Goal: Transaction & Acquisition: Purchase product/service

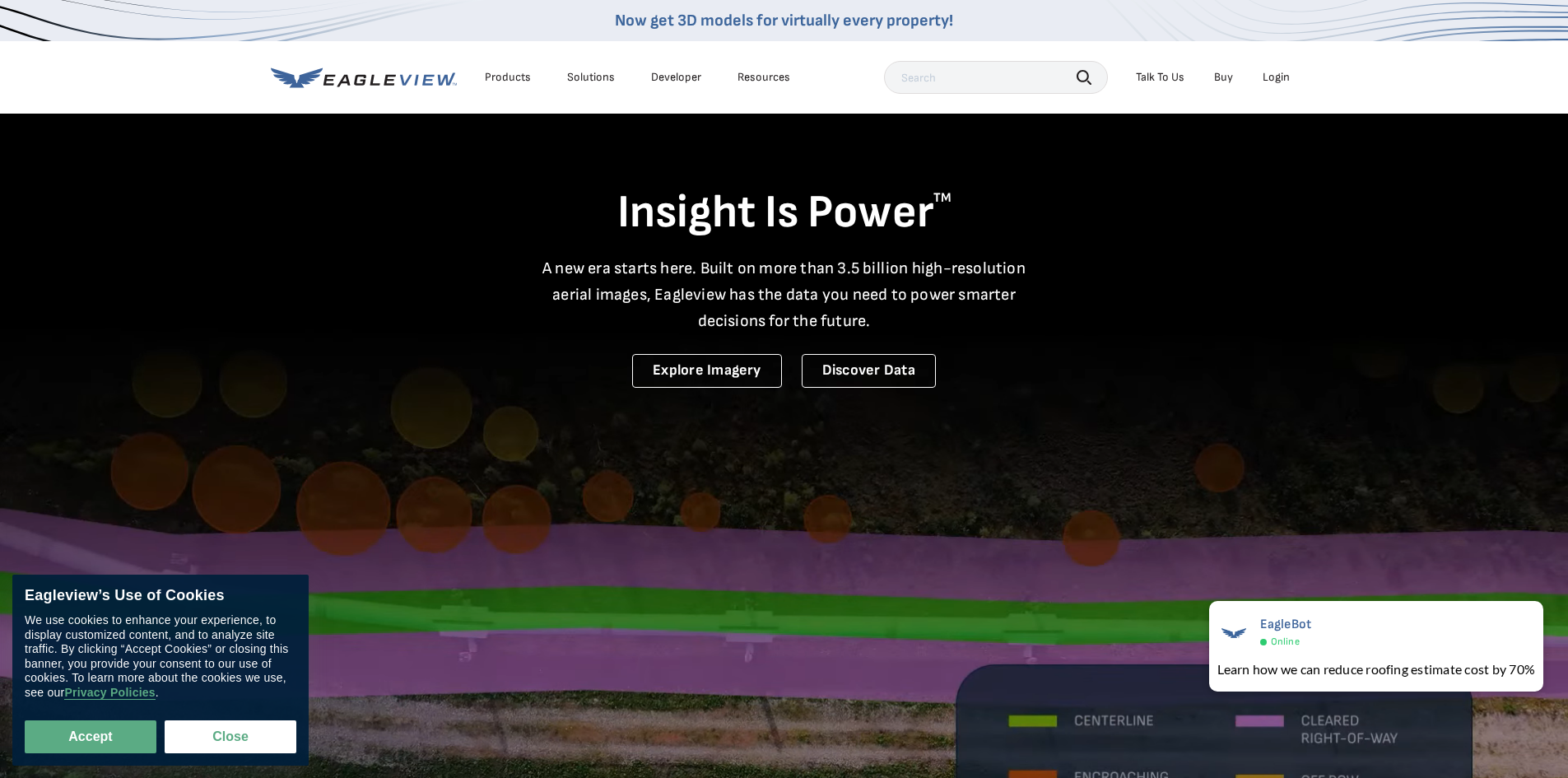
click at [1273, 82] on div "Login" at bounding box center [1276, 77] width 27 height 14
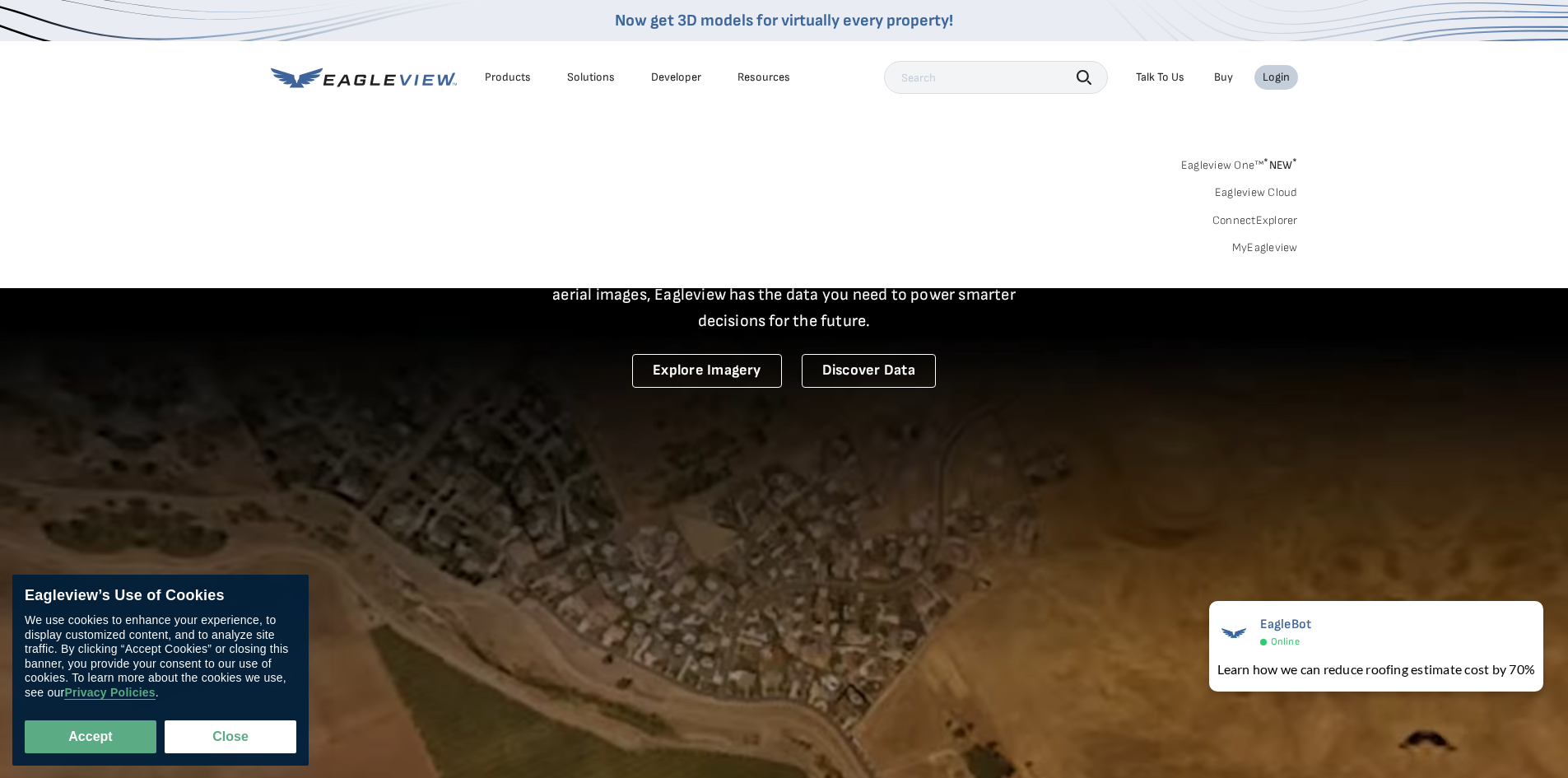
click at [1256, 248] on link "MyEagleview" at bounding box center [1265, 247] width 66 height 14
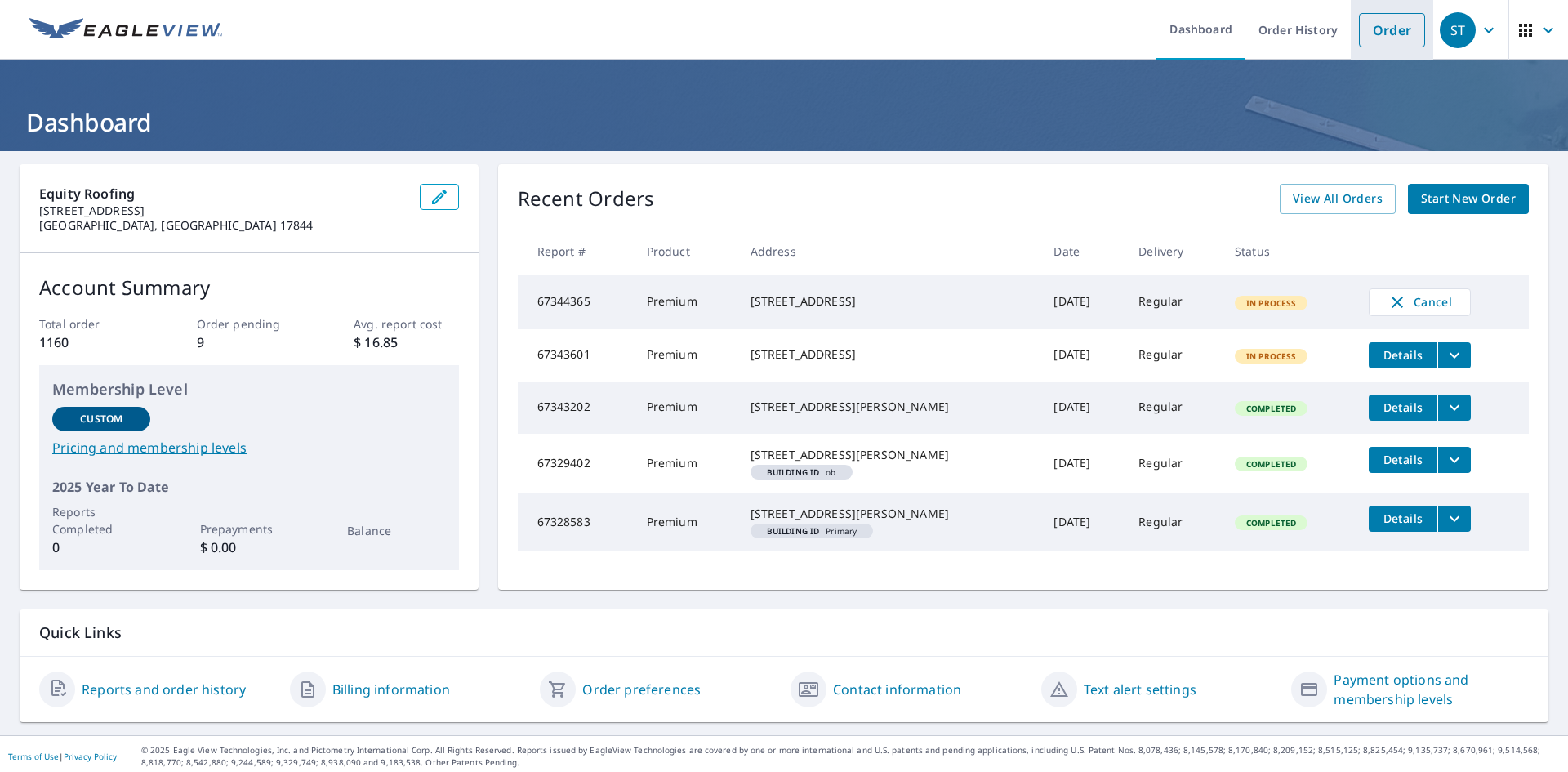
click at [1383, 35] on link "Order" at bounding box center [1391, 30] width 66 height 34
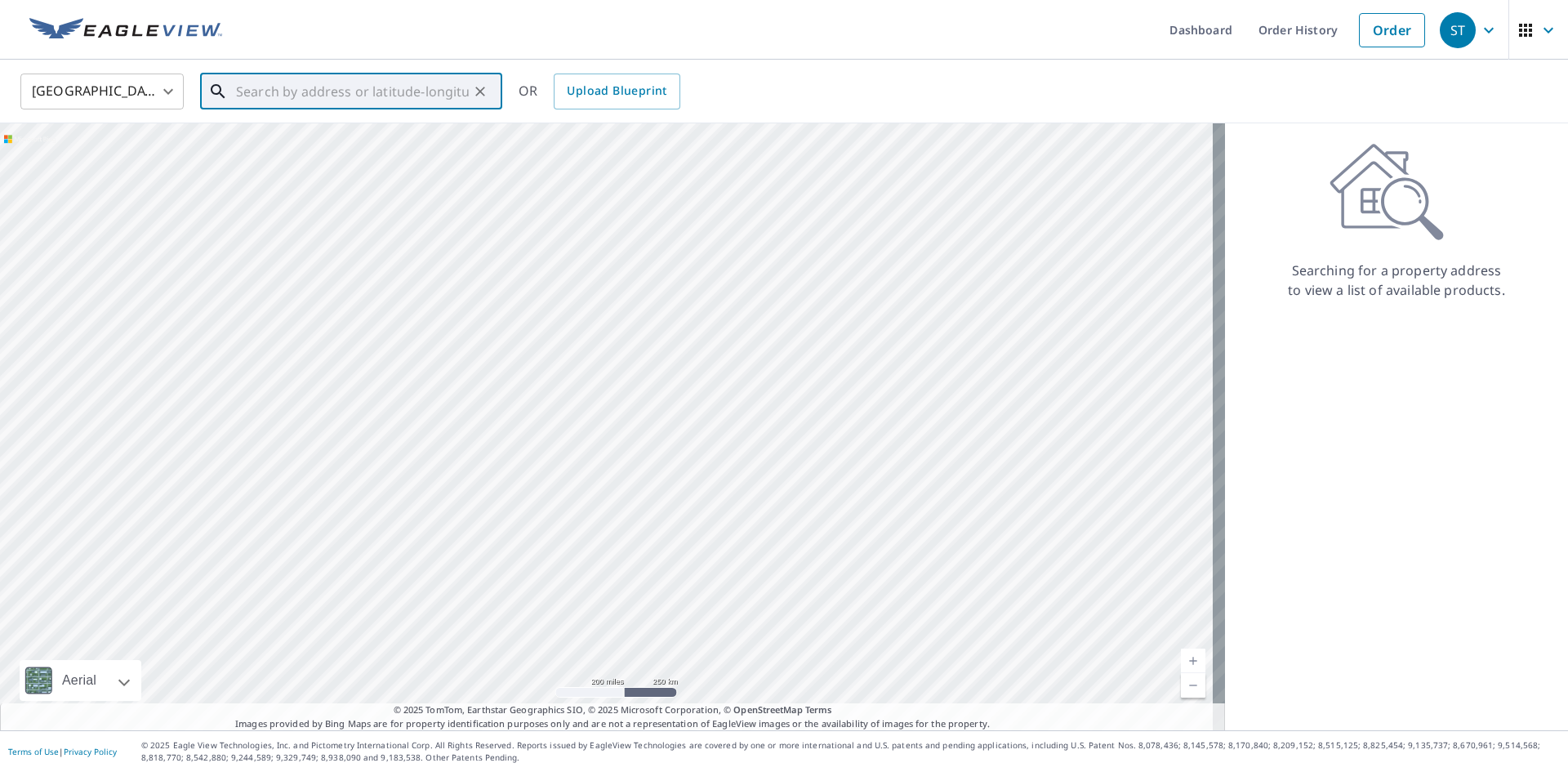
click at [335, 92] on input "text" at bounding box center [352, 91] width 232 height 46
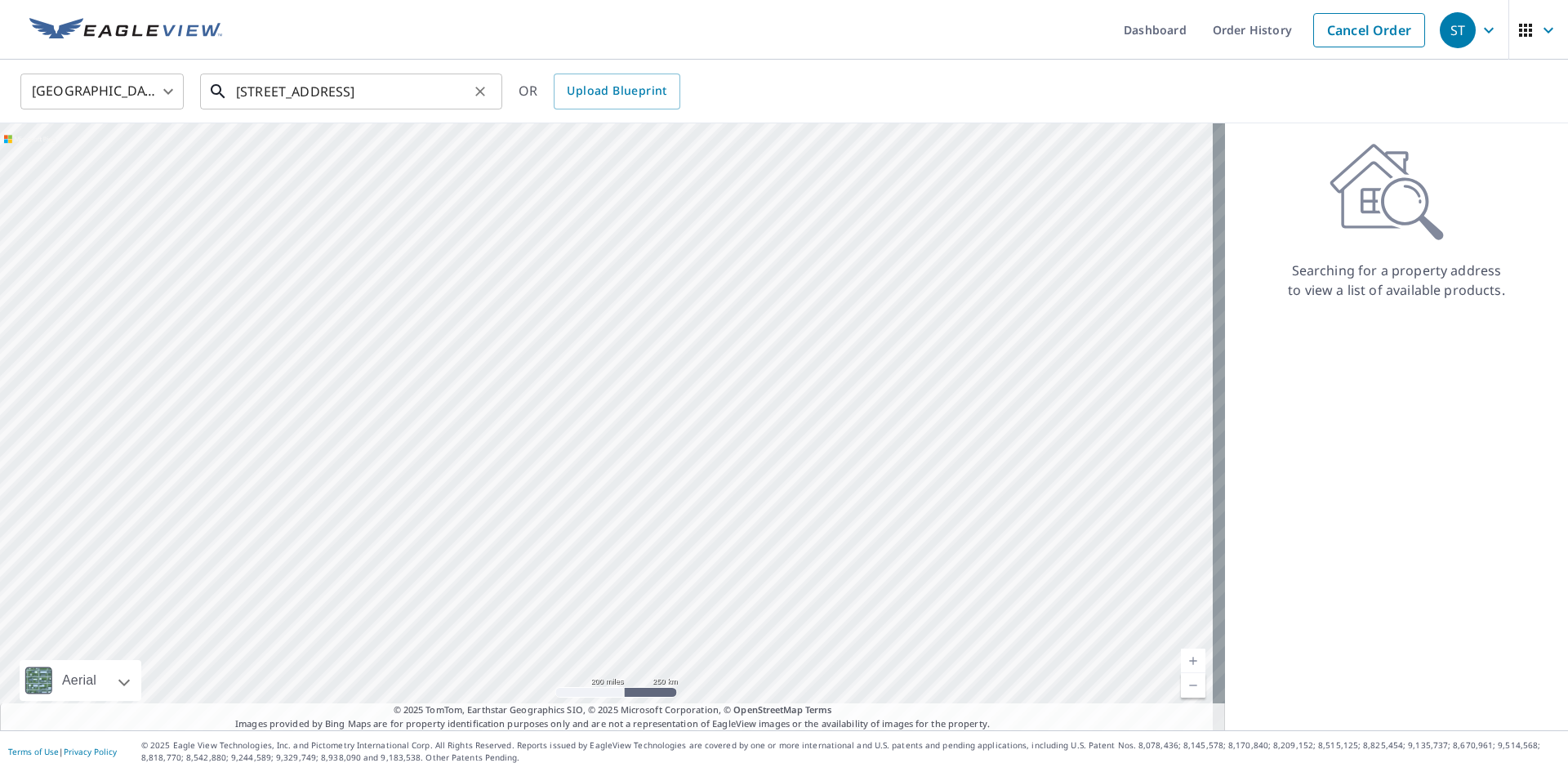
click at [381, 102] on input "604 Jordan Ave" at bounding box center [352, 91] width 232 height 46
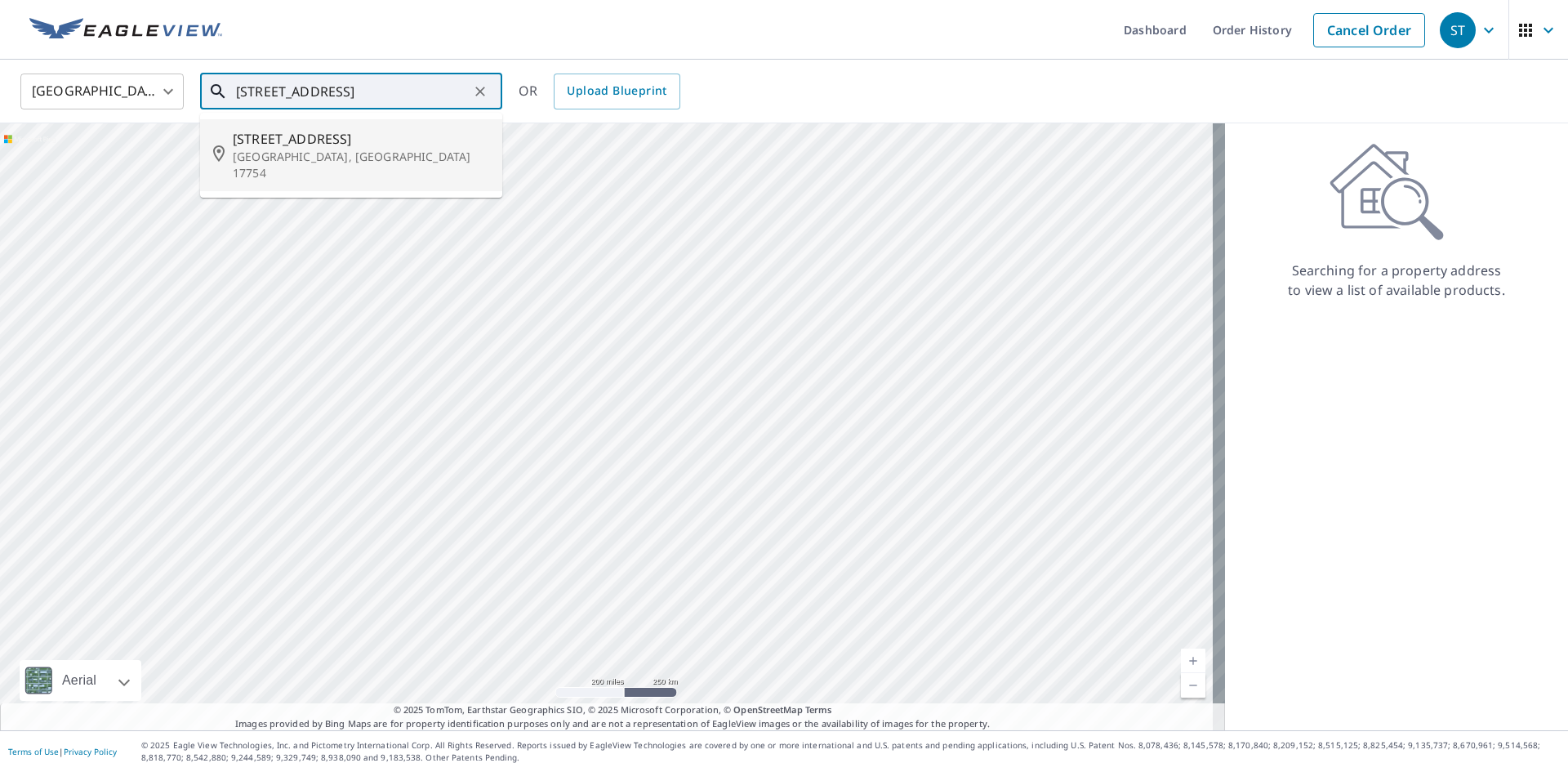
click at [376, 144] on span "604 Jordan Ave" at bounding box center [360, 139] width 256 height 20
type input "604 Jordan Ave Montoursville, PA 17754"
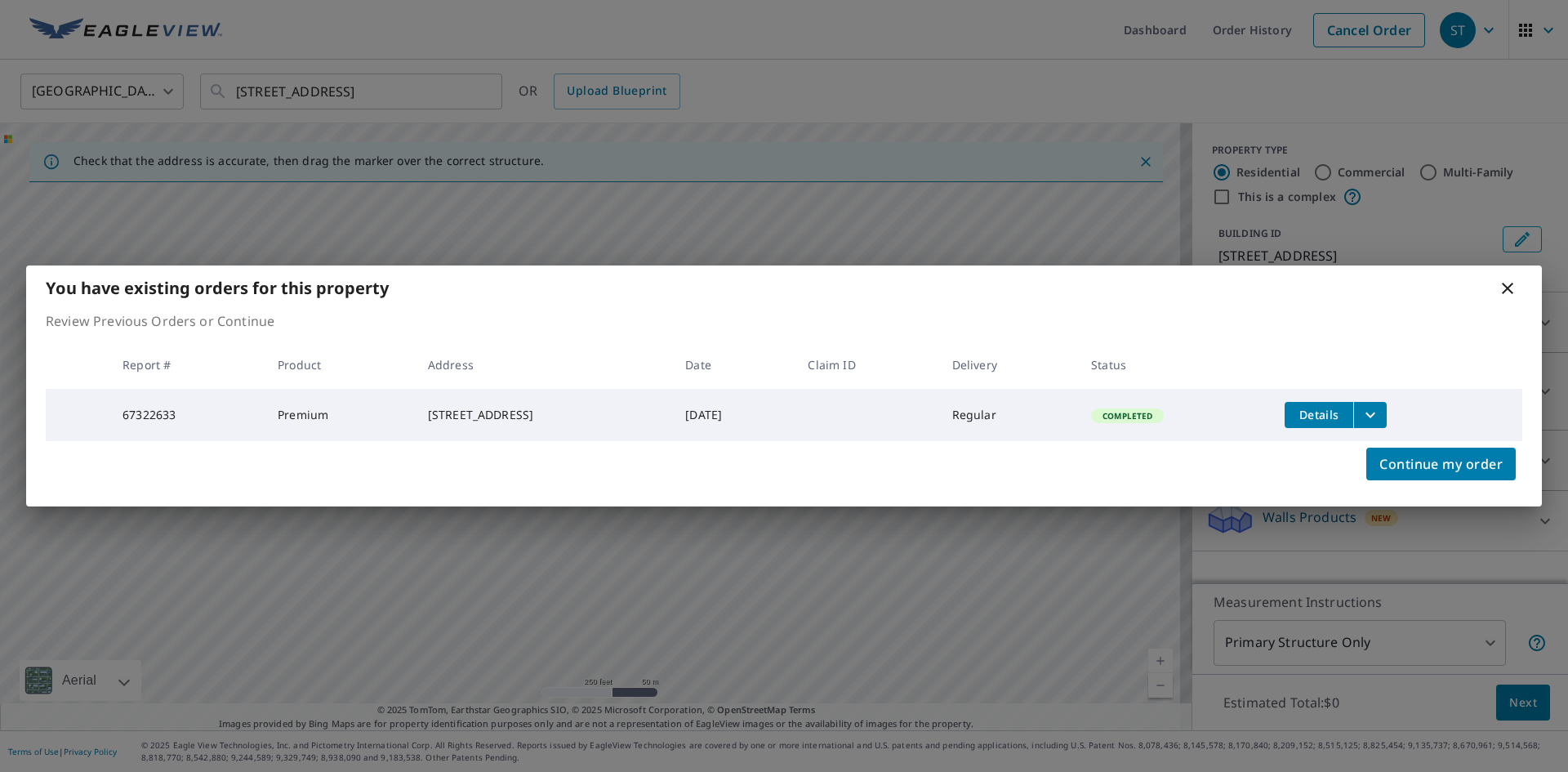
click at [1215, 490] on div "Continue my order" at bounding box center [784, 473] width 1516 height 66
click at [1478, 472] on span "Continue my order" at bounding box center [1441, 464] width 124 height 23
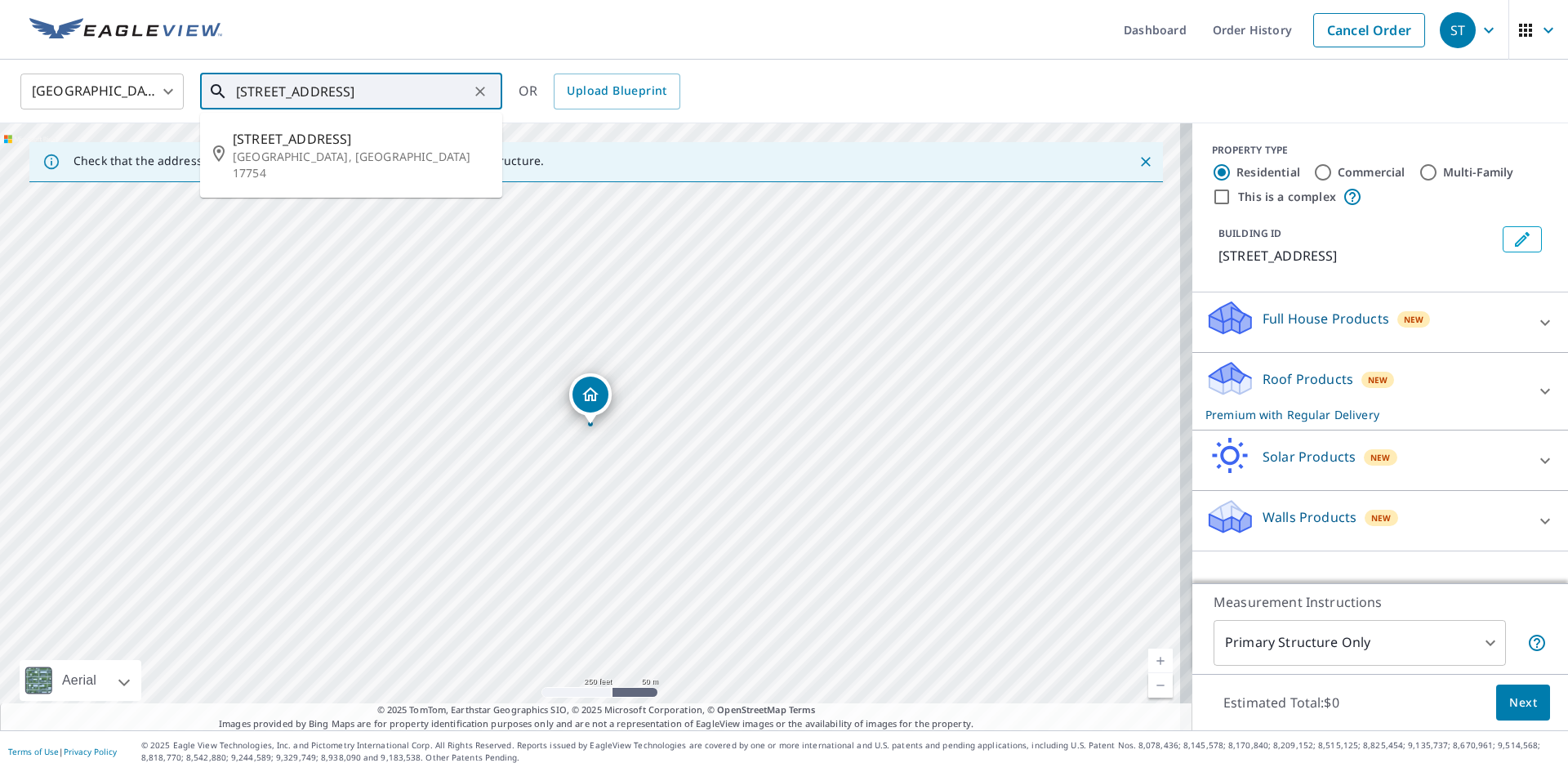
click at [330, 97] on input "604 Jordan Ave Montoursville, PA 17754" at bounding box center [352, 91] width 232 height 46
click at [322, 148] on p "Montoursville, PA 17754" at bounding box center [360, 165] width 256 height 32
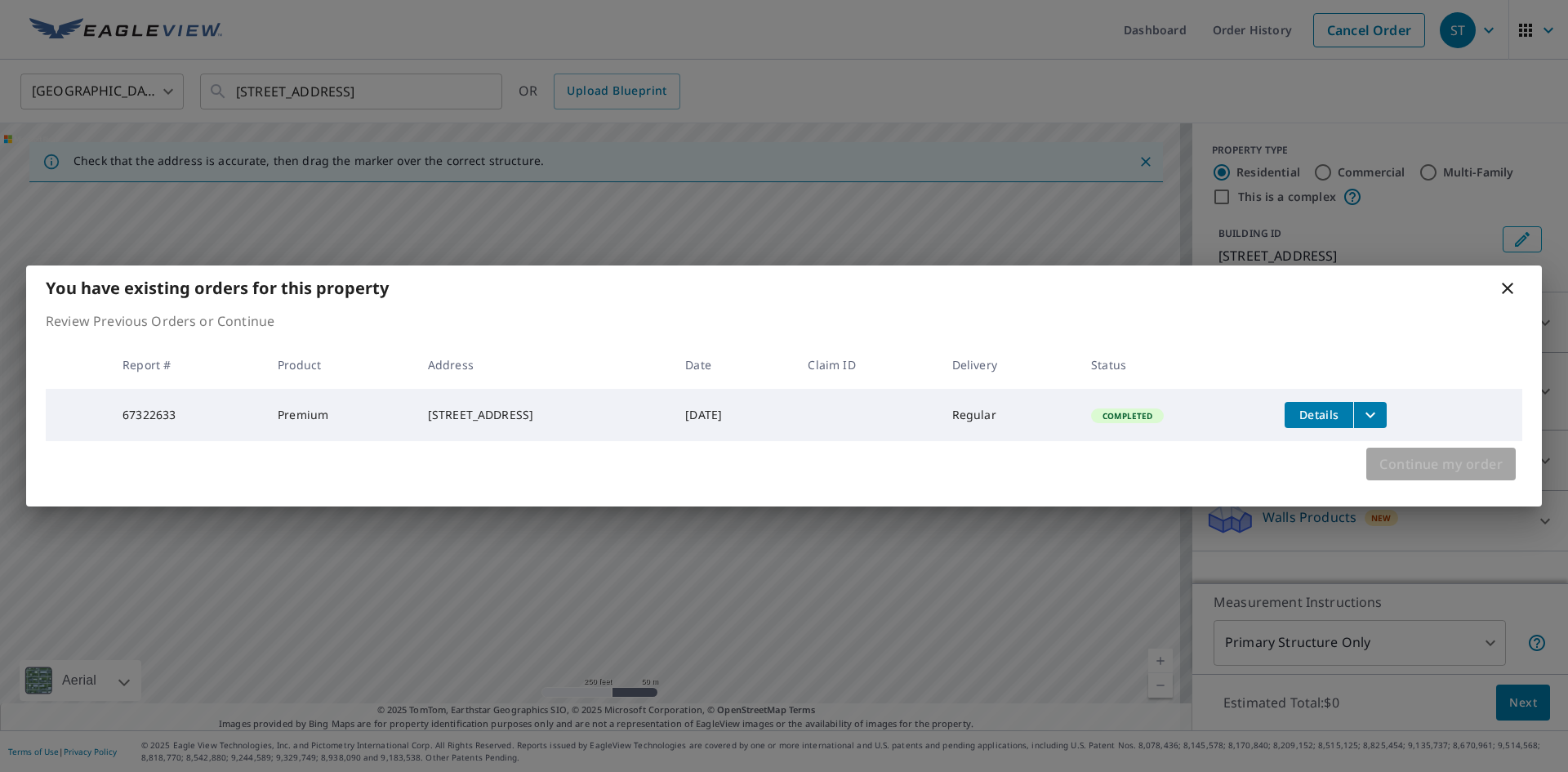
click at [1488, 459] on span "Continue my order" at bounding box center [1441, 464] width 124 height 23
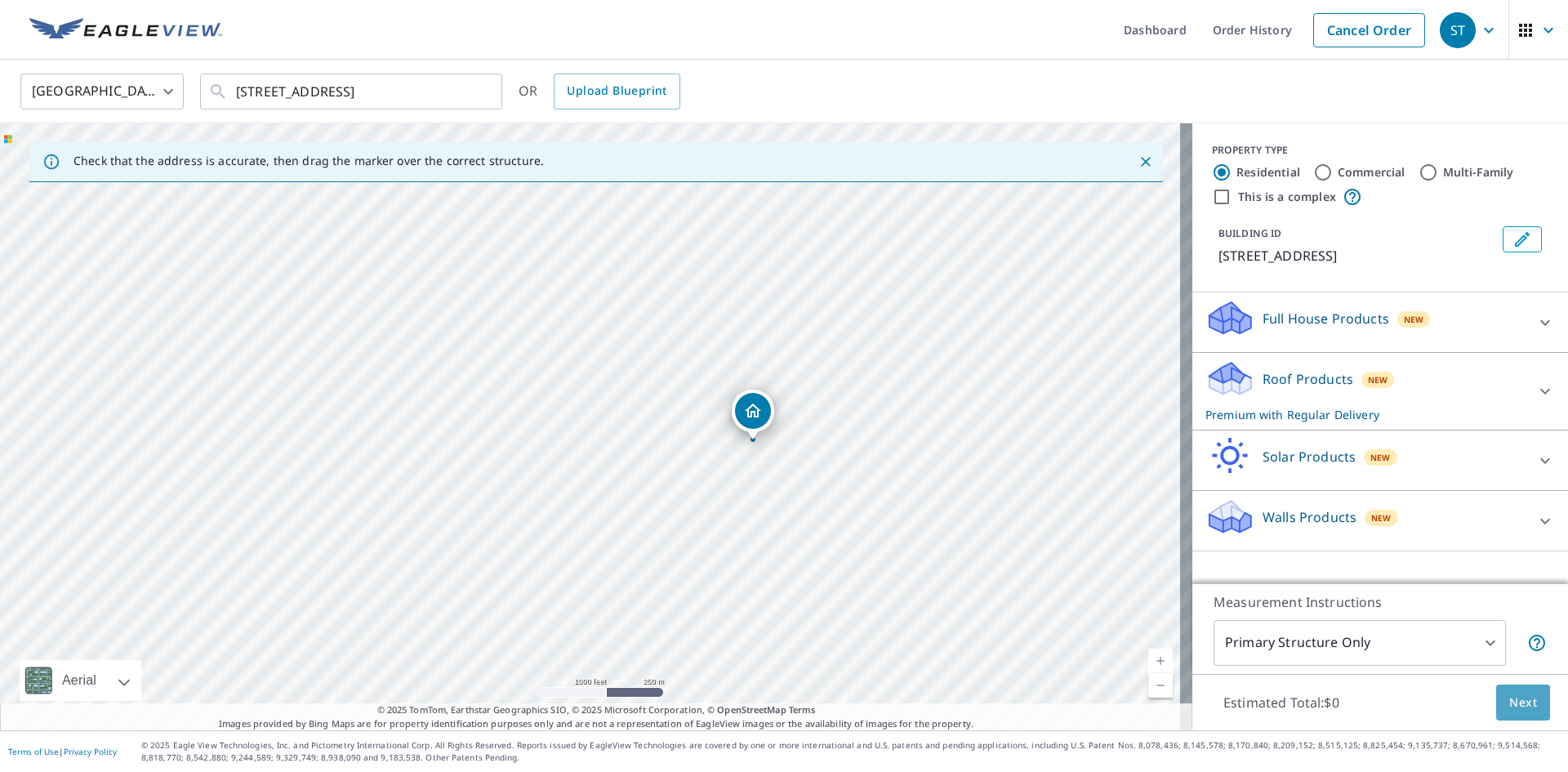
click at [1509, 707] on span "Next" at bounding box center [1522, 702] width 28 height 20
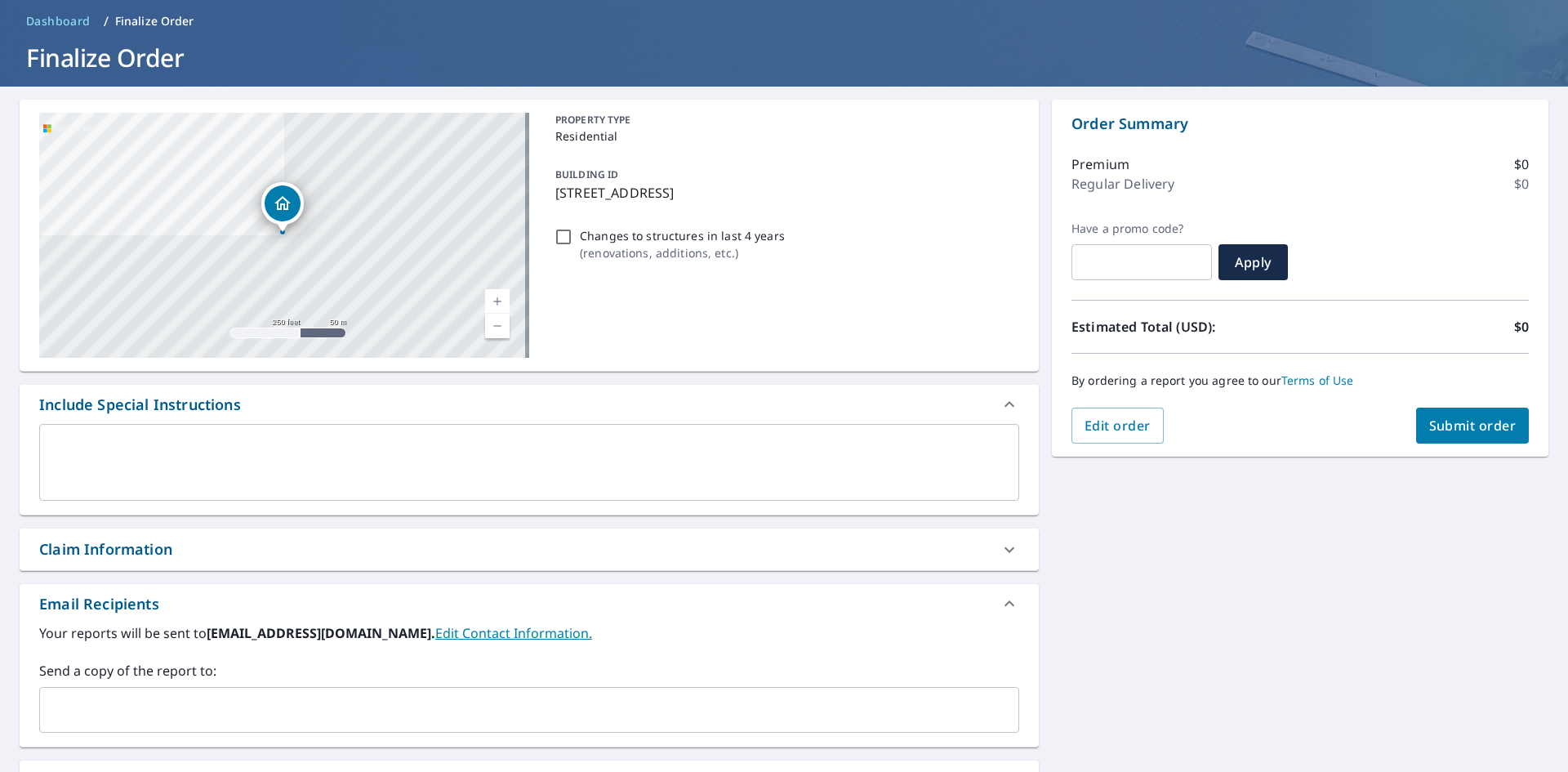
scroll to position [164, 0]
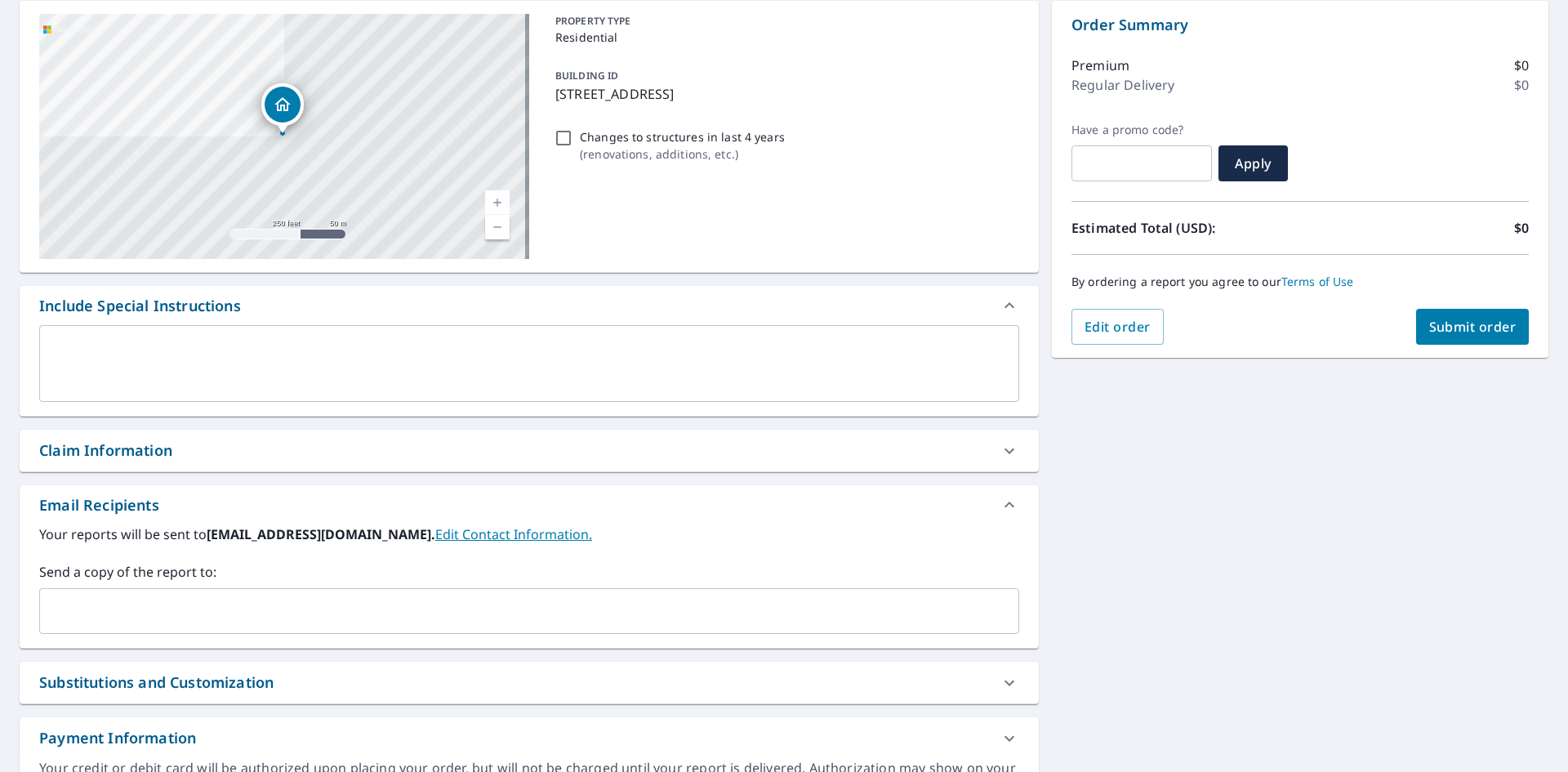
click at [176, 617] on input "text" at bounding box center [517, 610] width 941 height 31
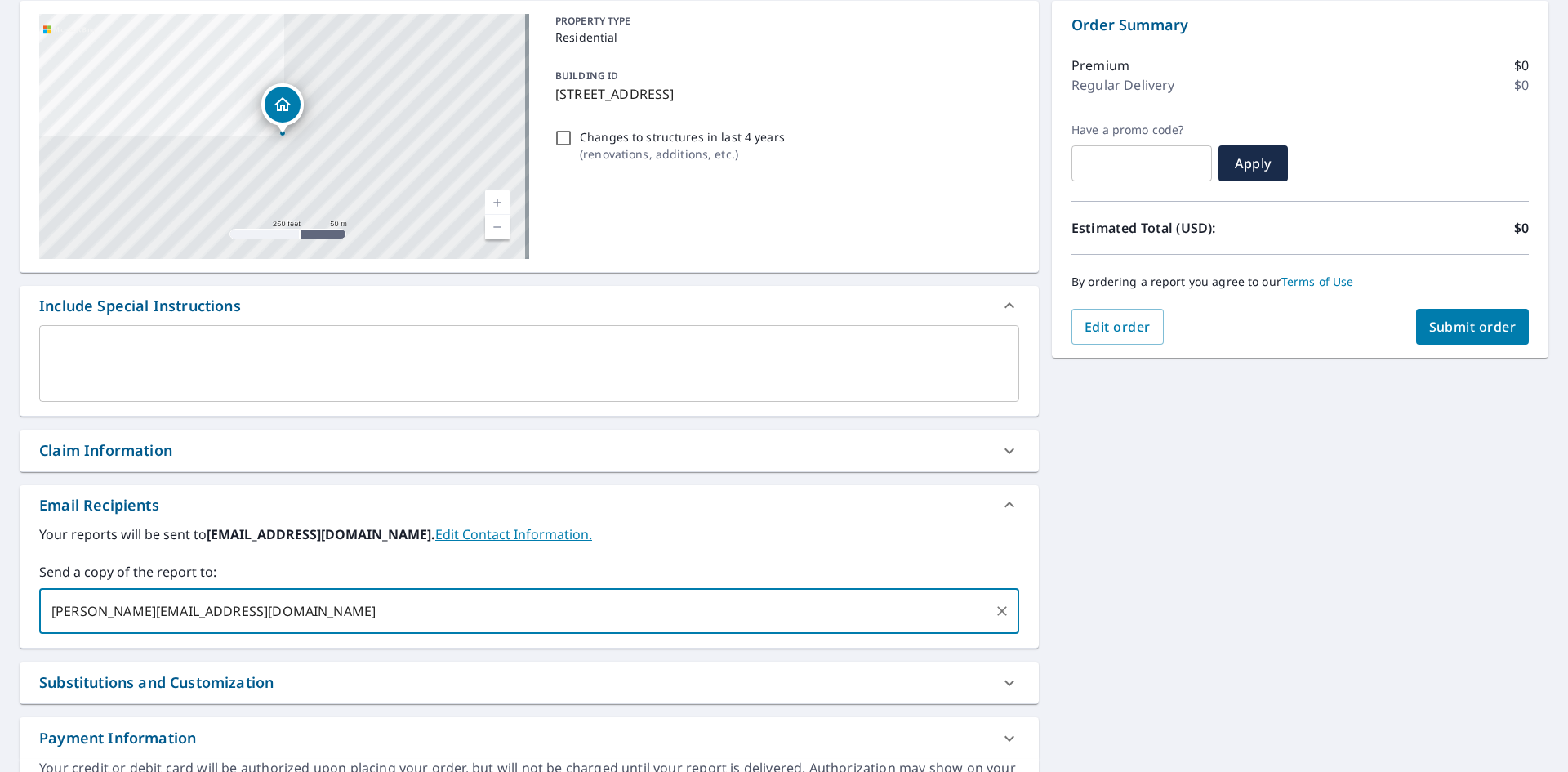
type input "jon@equityroofs.com"
click at [1473, 327] on span "Submit order" at bounding box center [1473, 327] width 88 height 18
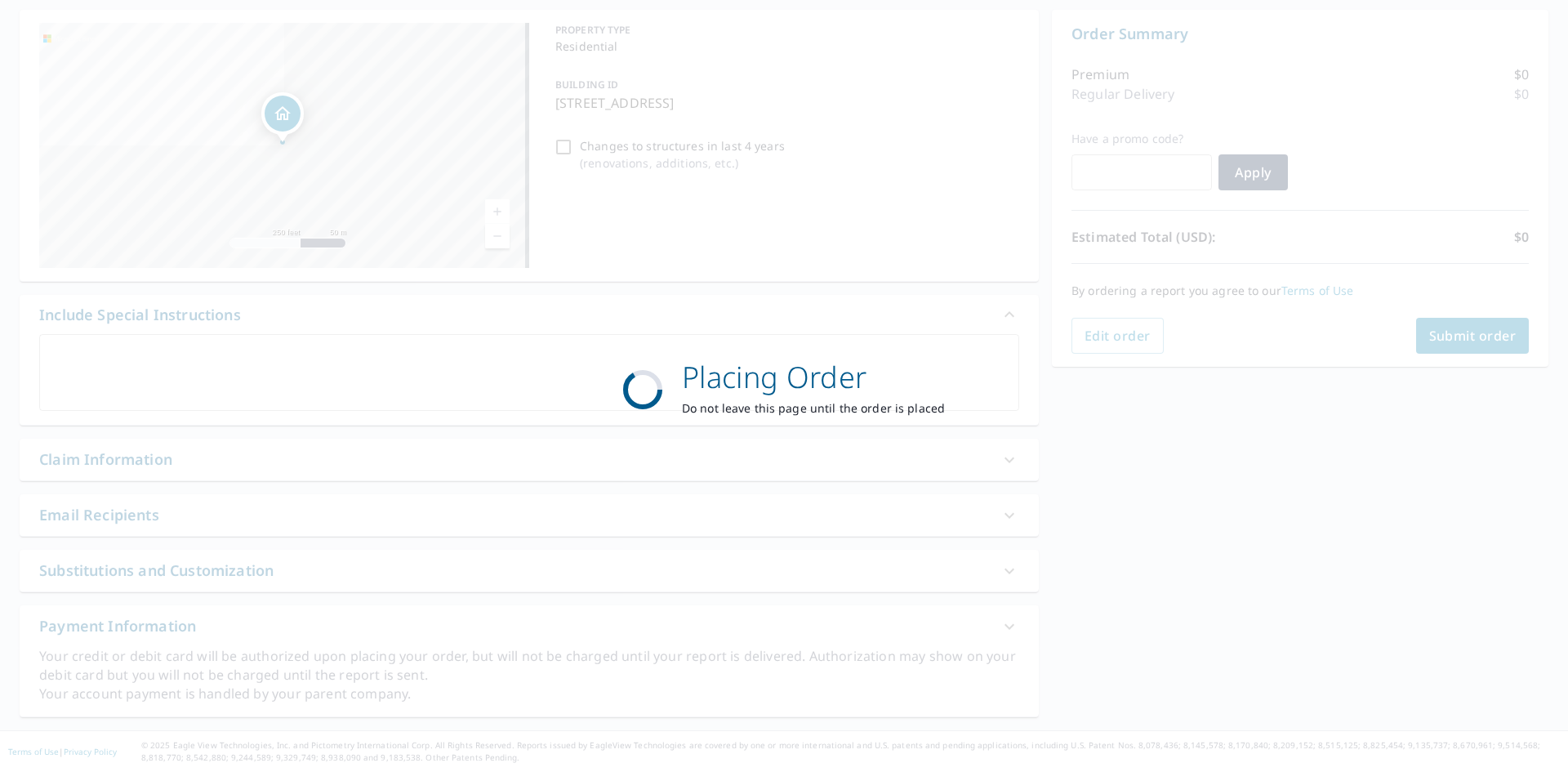
scroll to position [154, 0]
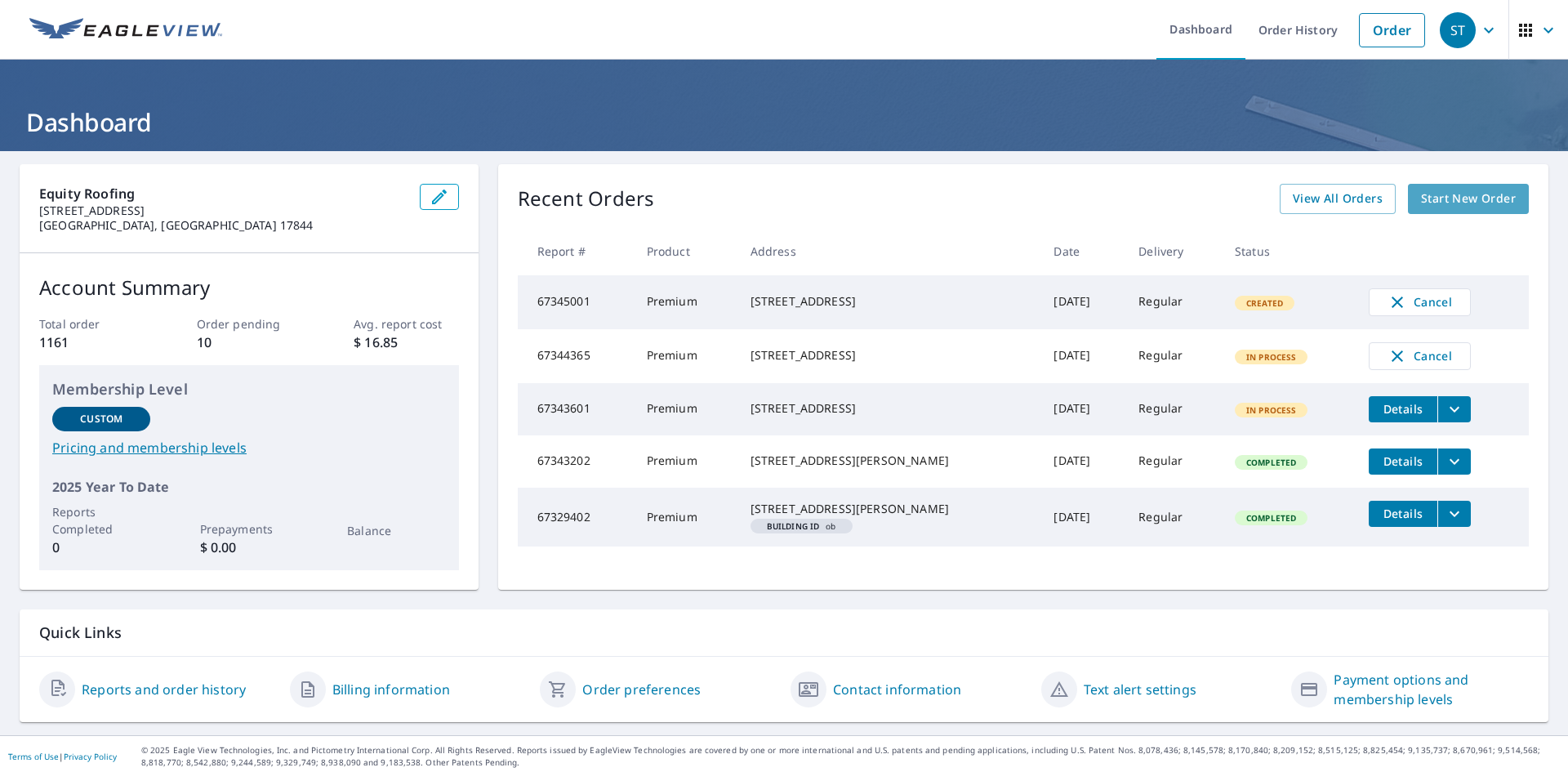
click at [1479, 204] on span "Start New Order" at bounding box center [1469, 198] width 95 height 20
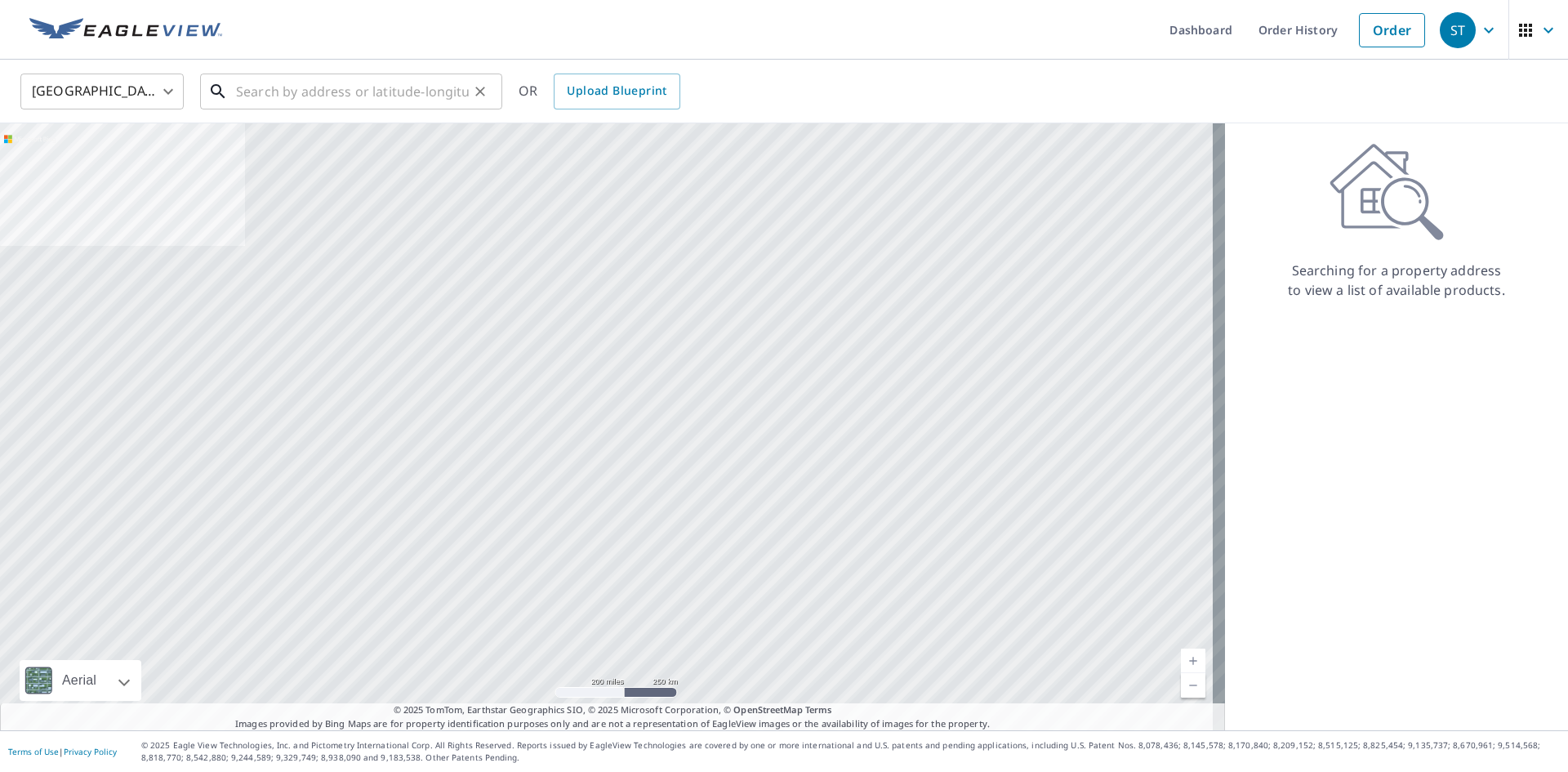
click at [333, 95] on input "text" at bounding box center [352, 91] width 232 height 46
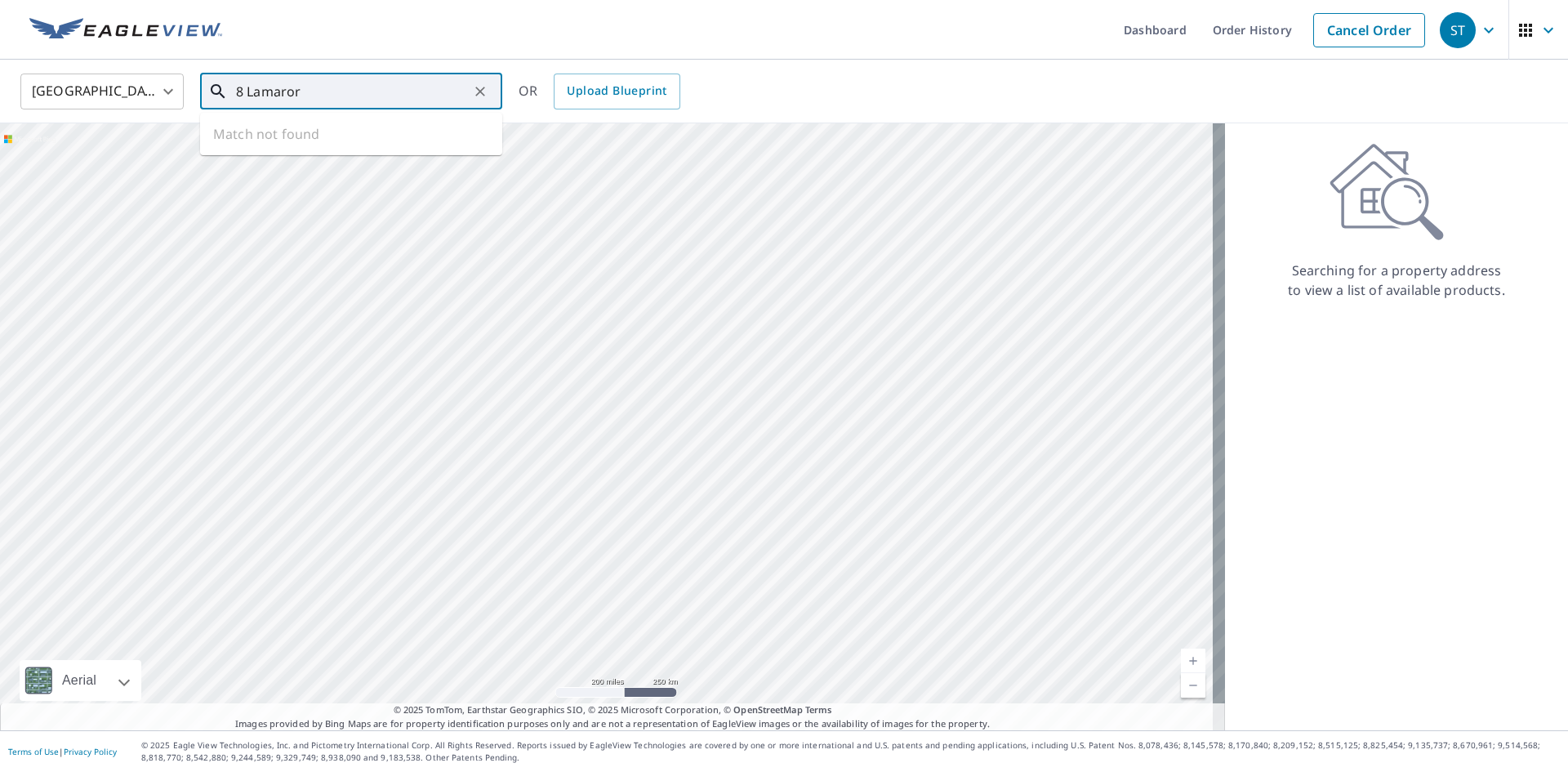
drag, startPoint x: 49, startPoint y: 222, endPoint x: 311, endPoint y: 89, distance: 293.8
click at [311, 89] on input "8 Lamaror" at bounding box center [352, 91] width 232 height 46
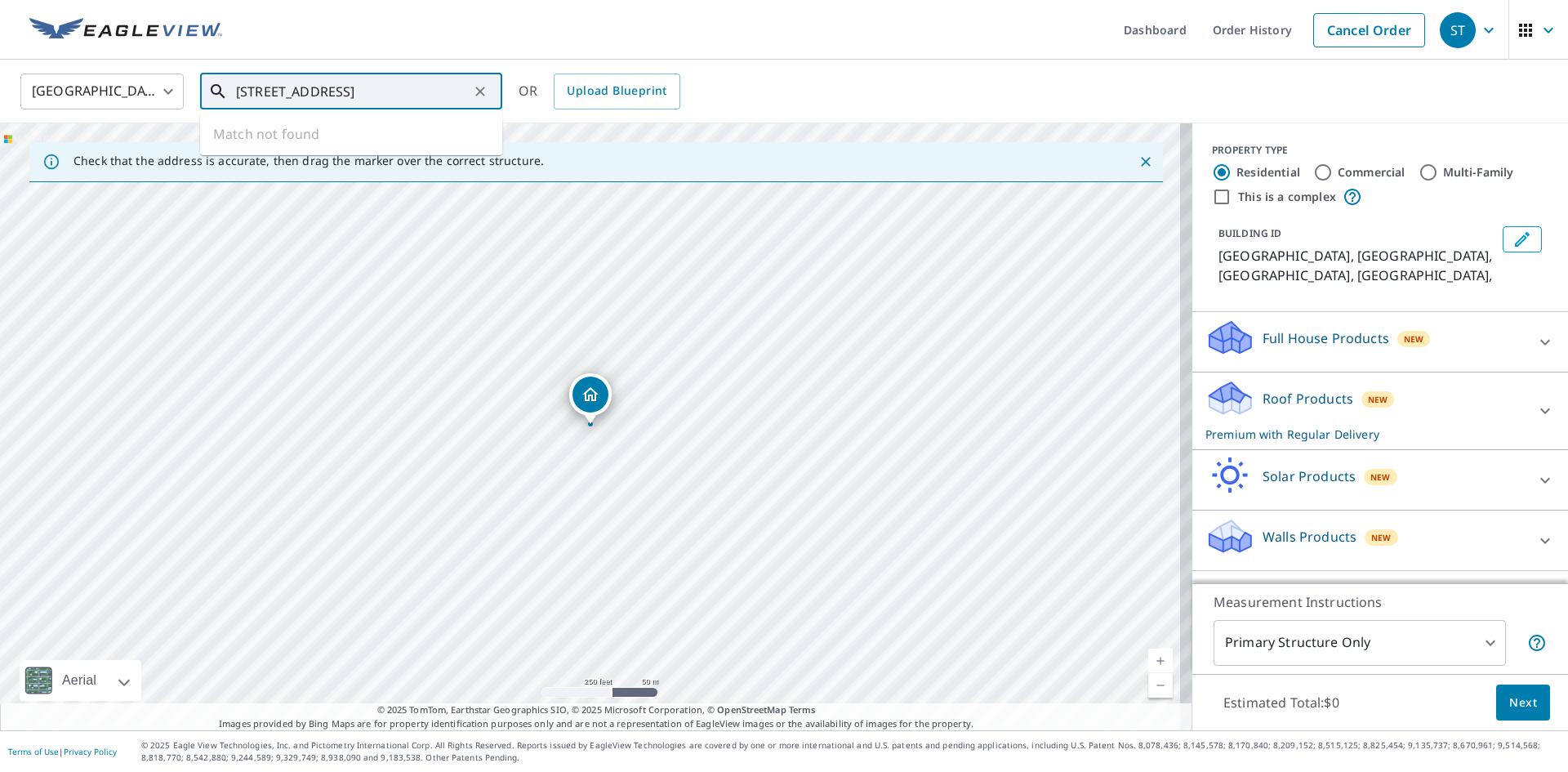
drag, startPoint x: 367, startPoint y: 98, endPoint x: 224, endPoint y: 91, distance: 143.2
click at [224, 91] on div "8 Lamaroeux street ​" at bounding box center [350, 91] width 302 height 36
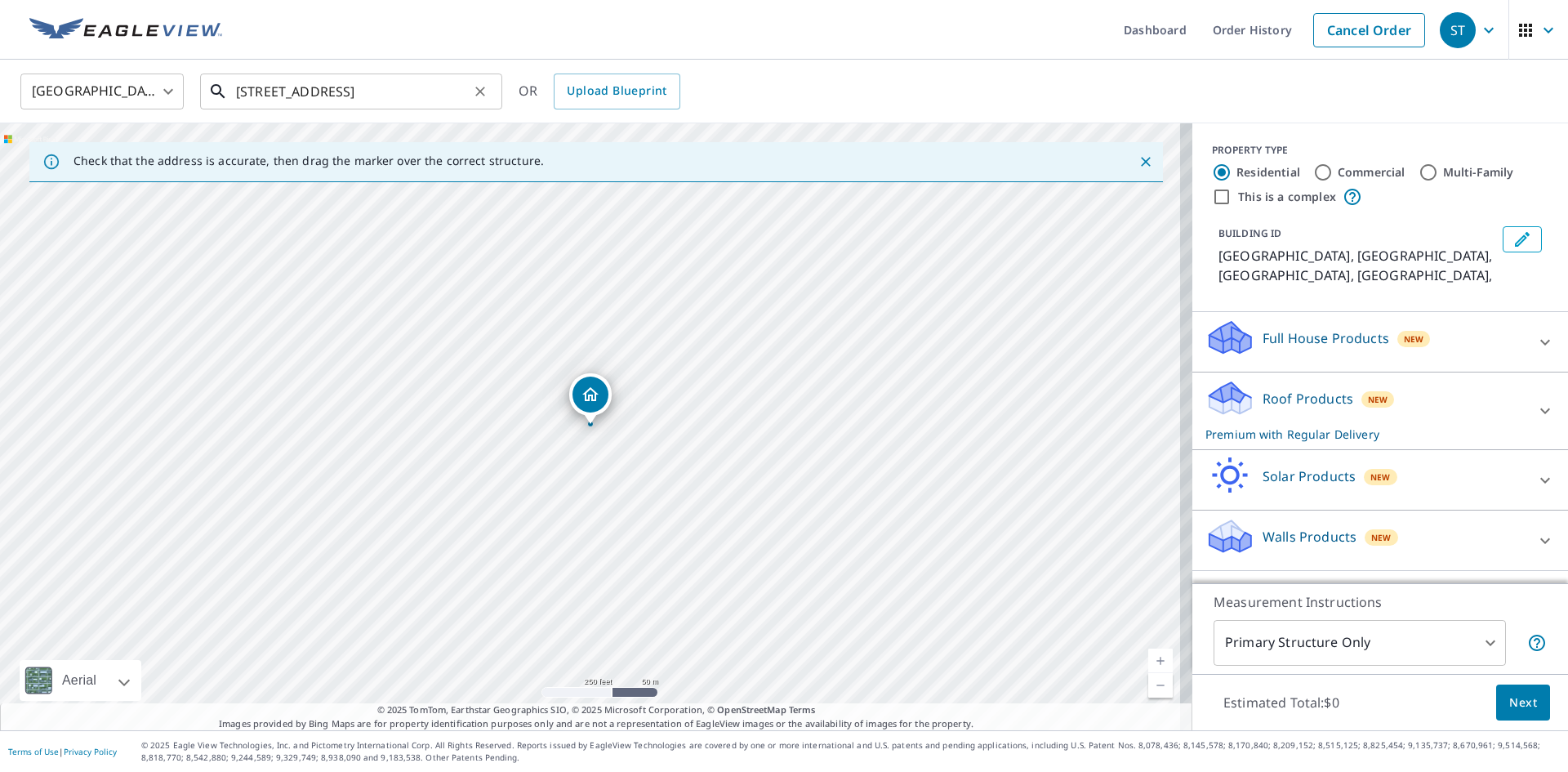
click at [398, 101] on input "8 Lamaroeux street" at bounding box center [352, 91] width 232 height 46
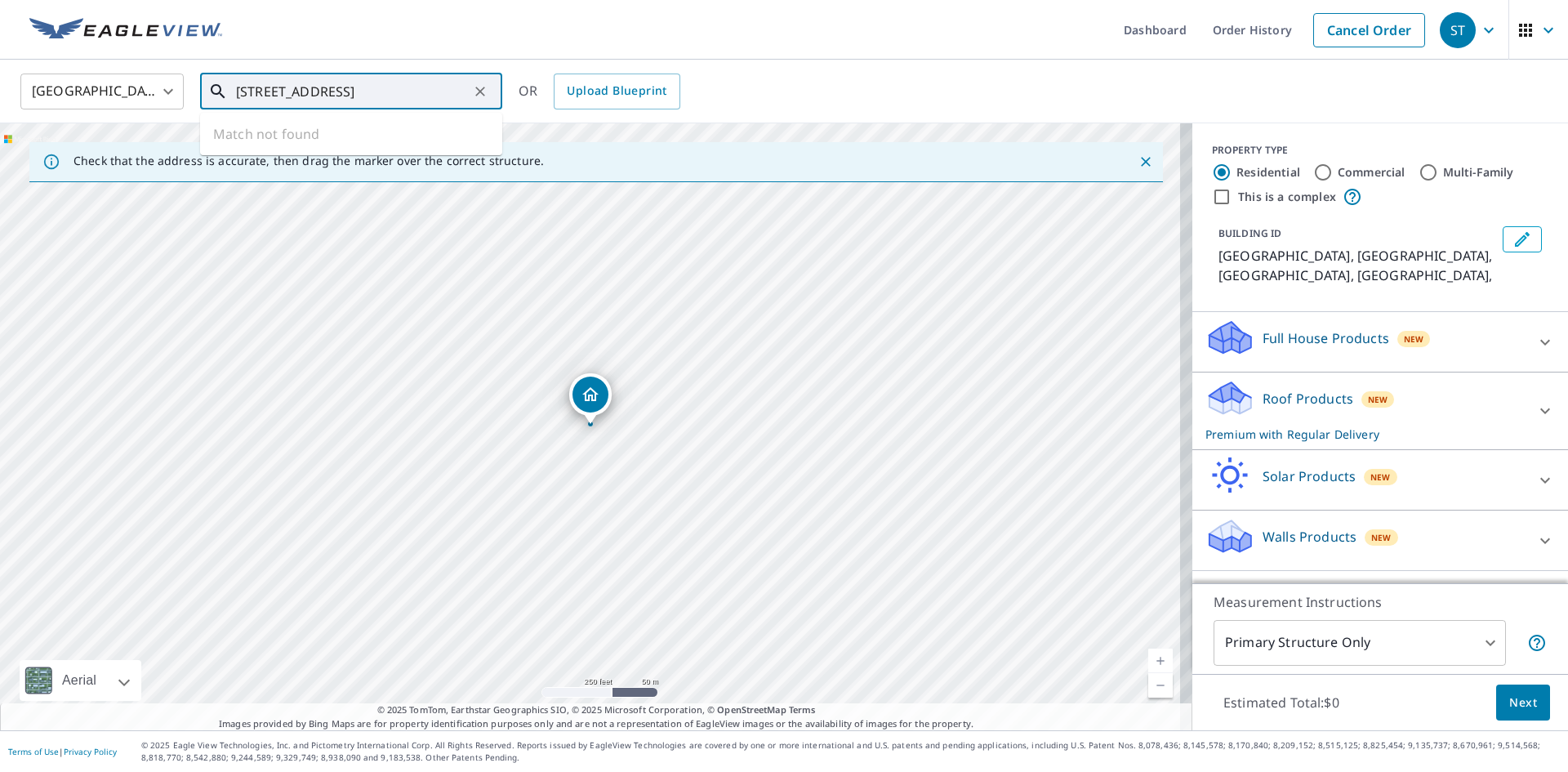
drag, startPoint x: 397, startPoint y: 101, endPoint x: 204, endPoint y: 100, distance: 193.0
click at [204, 100] on div "8 Lamaroeux street ​" at bounding box center [350, 91] width 302 height 36
paste input "oreaux St, Nanticoke, PA 18634"
type input "8 Lamoreaux St, Nanticoke, PA 18634"
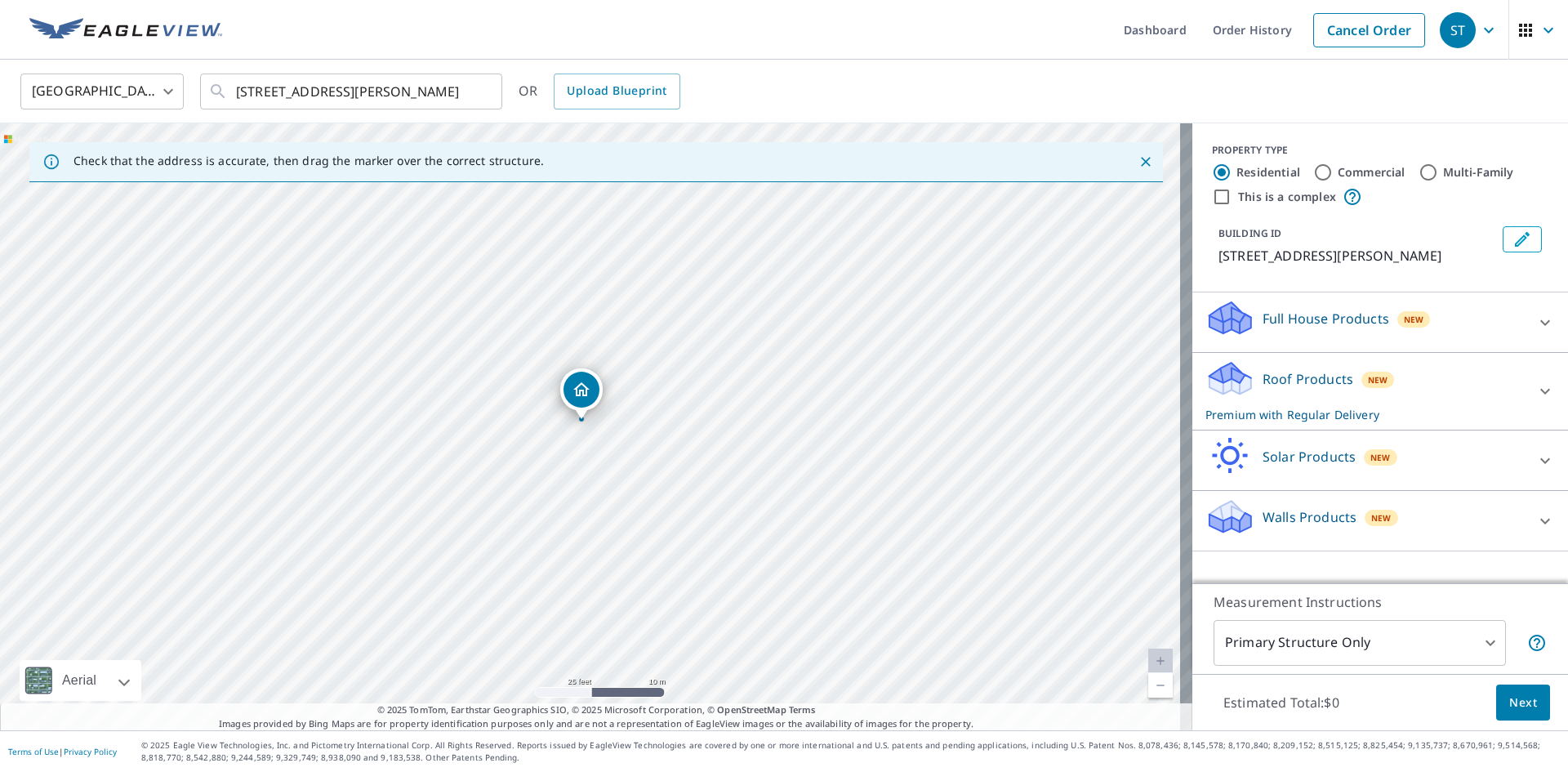
click at [1329, 640] on body "ST ST Dashboard Order History Cancel Order ST United States US ​ 8 Lamoreaux St…" at bounding box center [784, 386] width 1568 height 772
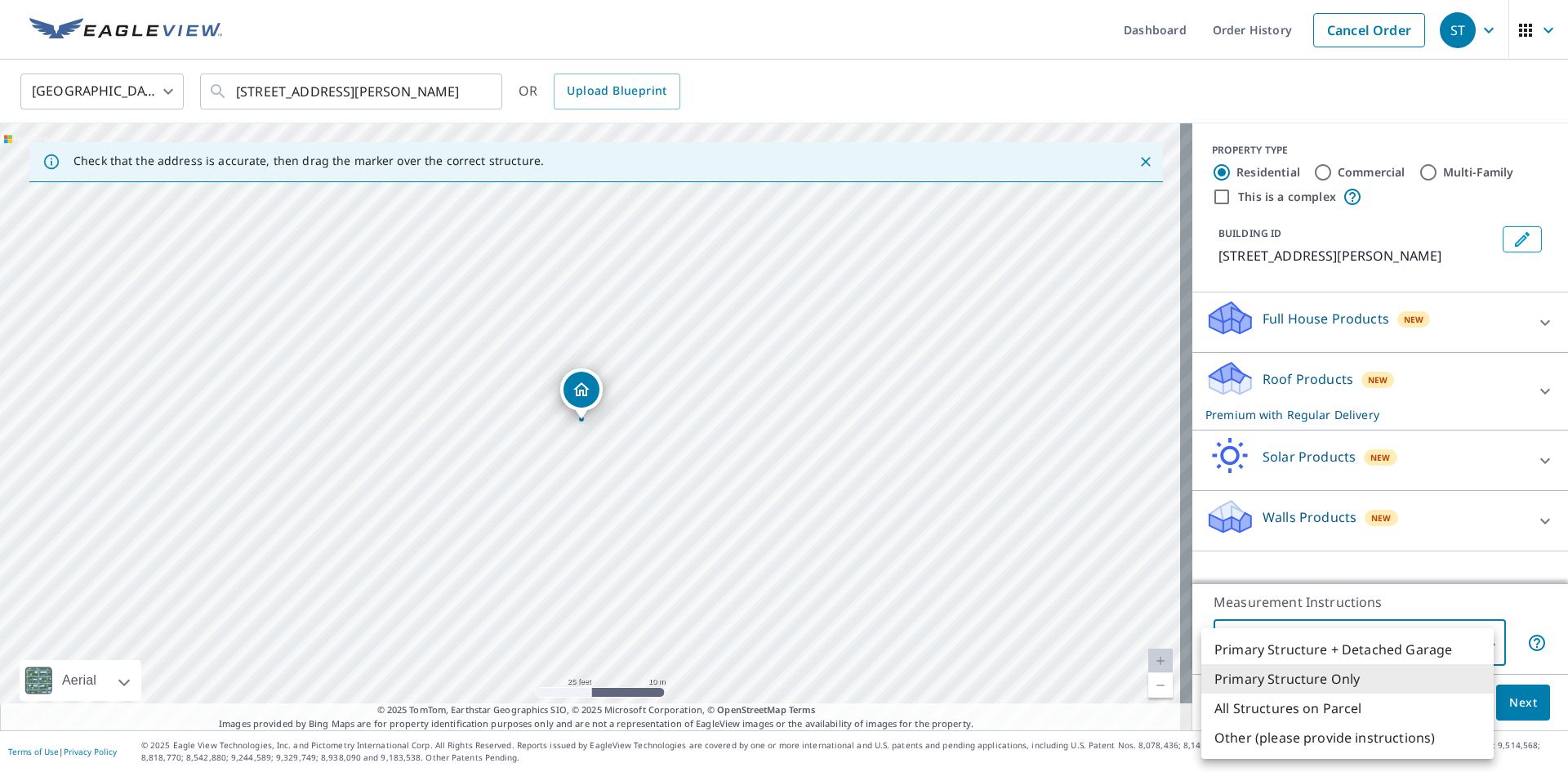
click at [1307, 709] on li "All Structures on Parcel" at bounding box center [1347, 707] width 292 height 30
type input "3"
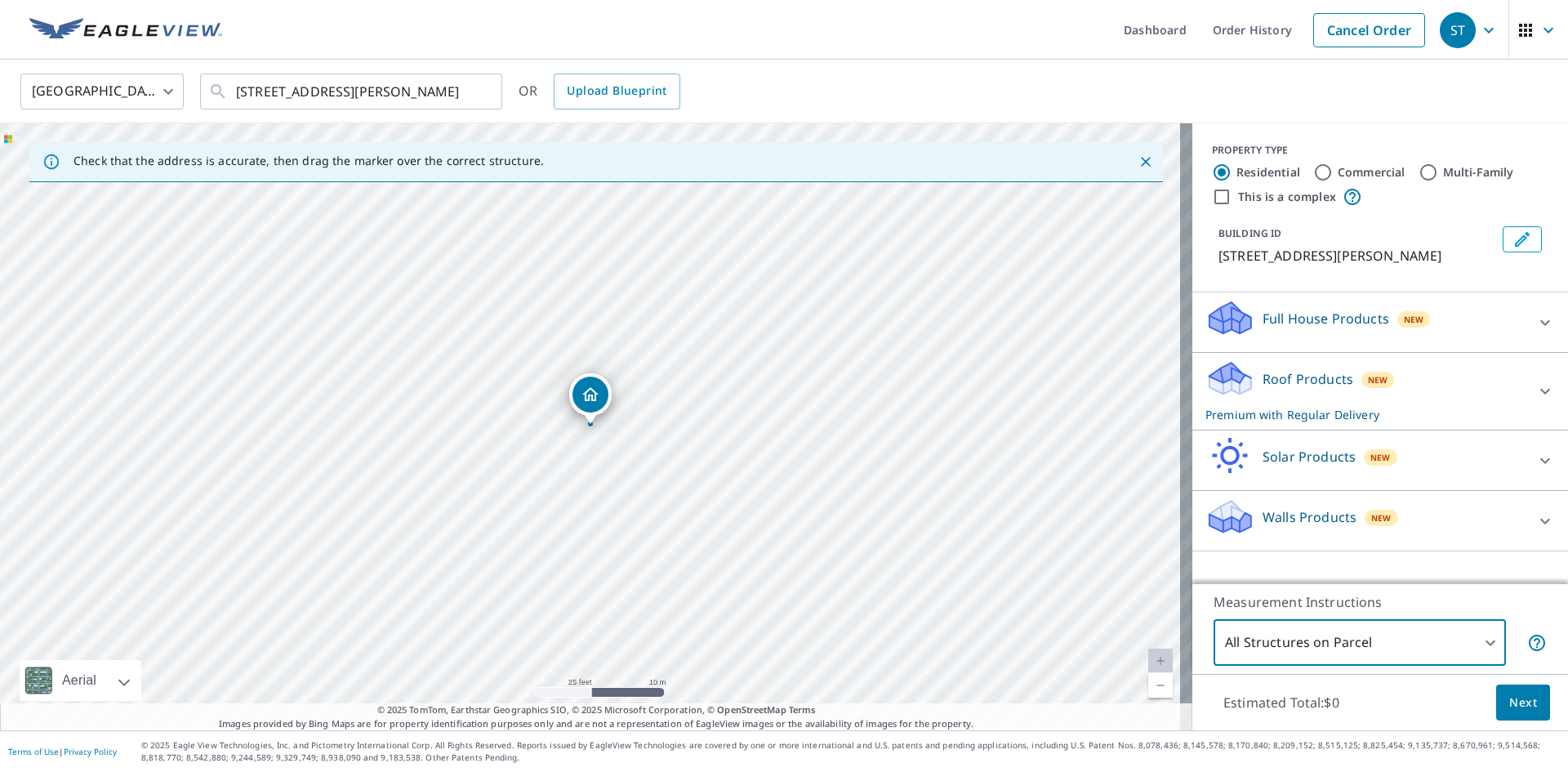
click at [1518, 704] on span "Next" at bounding box center [1522, 702] width 28 height 20
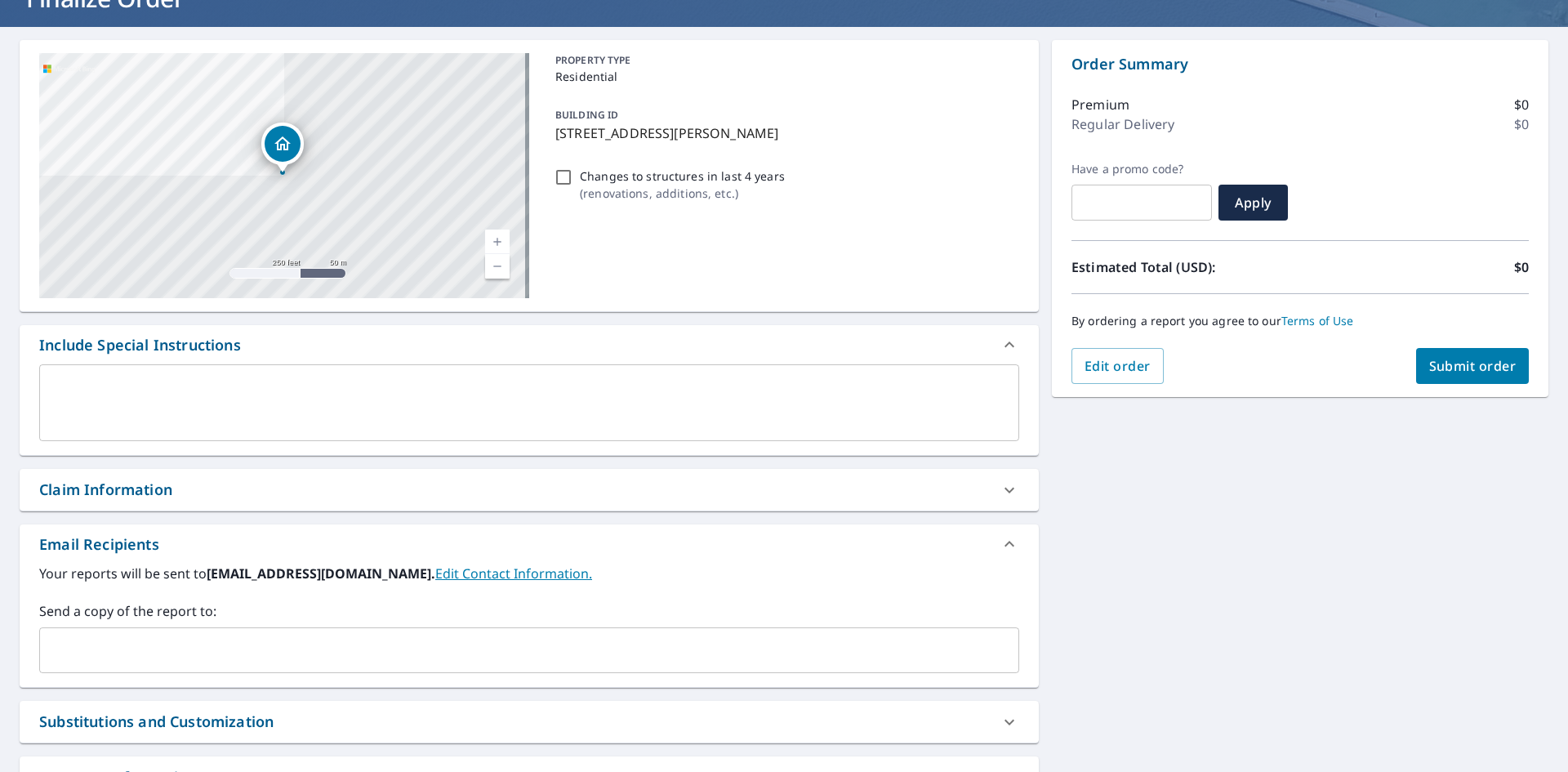
scroll to position [245, 0]
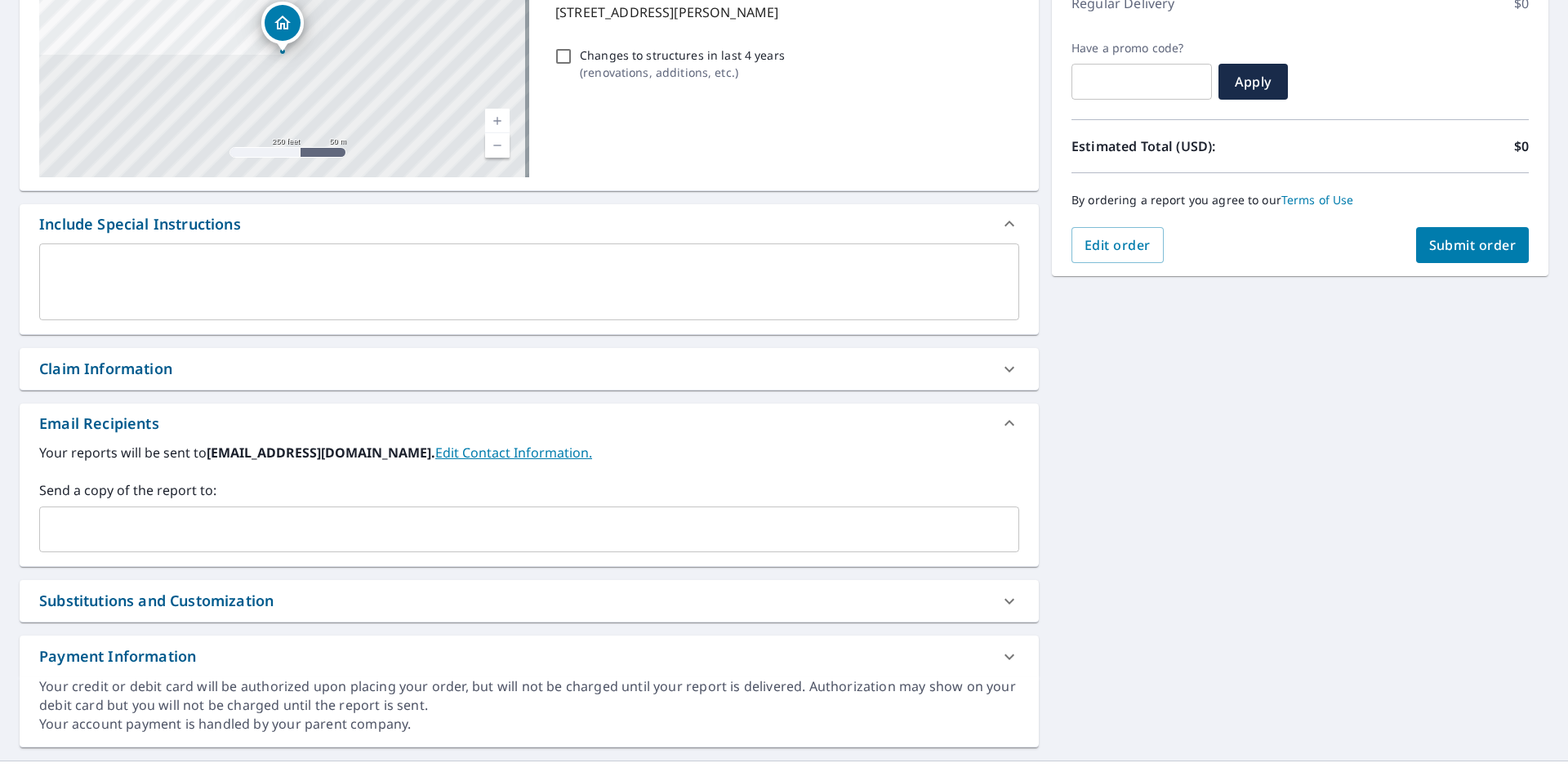
click at [288, 543] on input "text" at bounding box center [517, 529] width 941 height 31
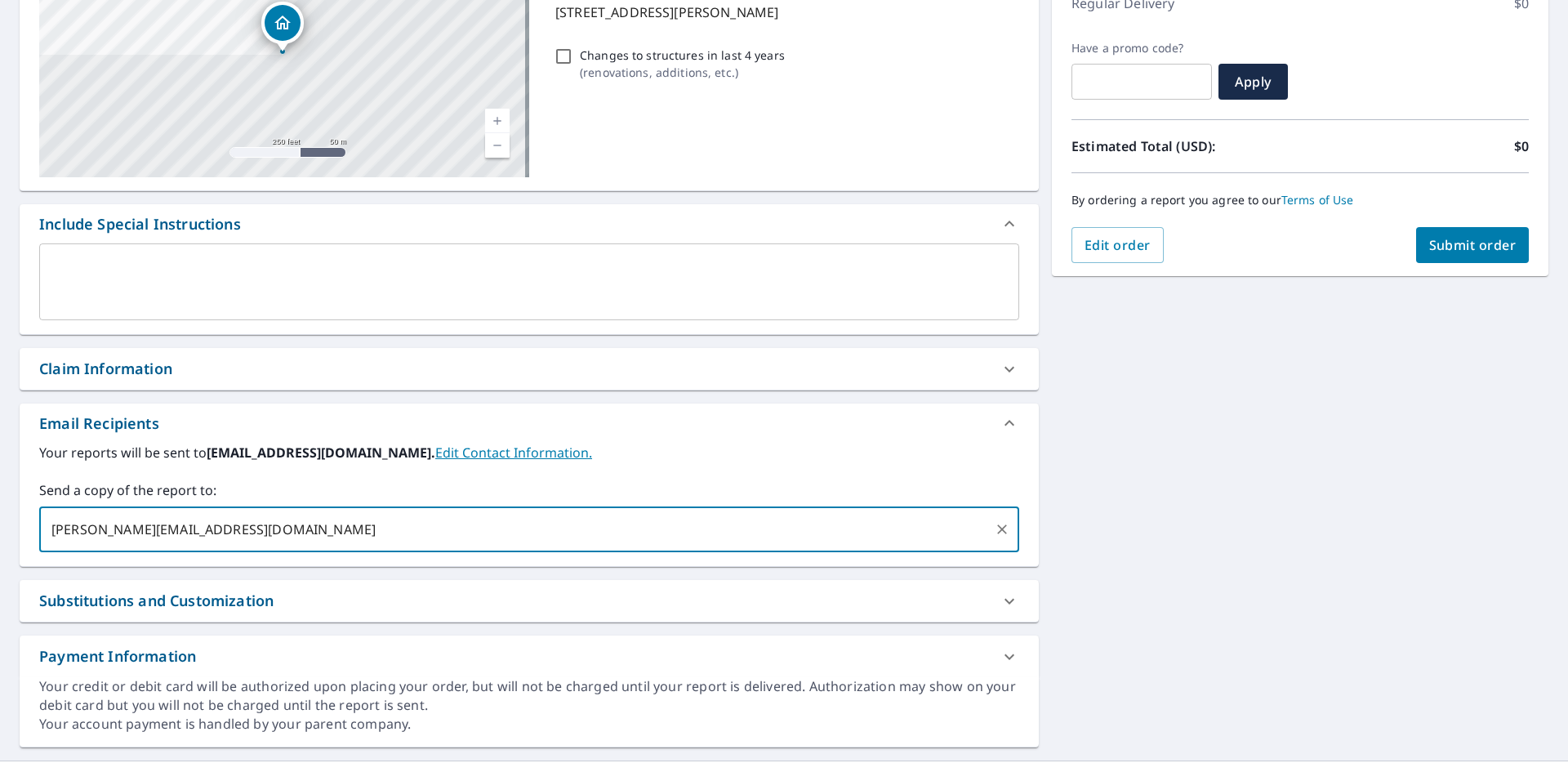
type input "jon@equityroofs.com"
type input "ivy@equityroofs.com"
click at [1460, 255] on button "Submit order" at bounding box center [1472, 245] width 113 height 36
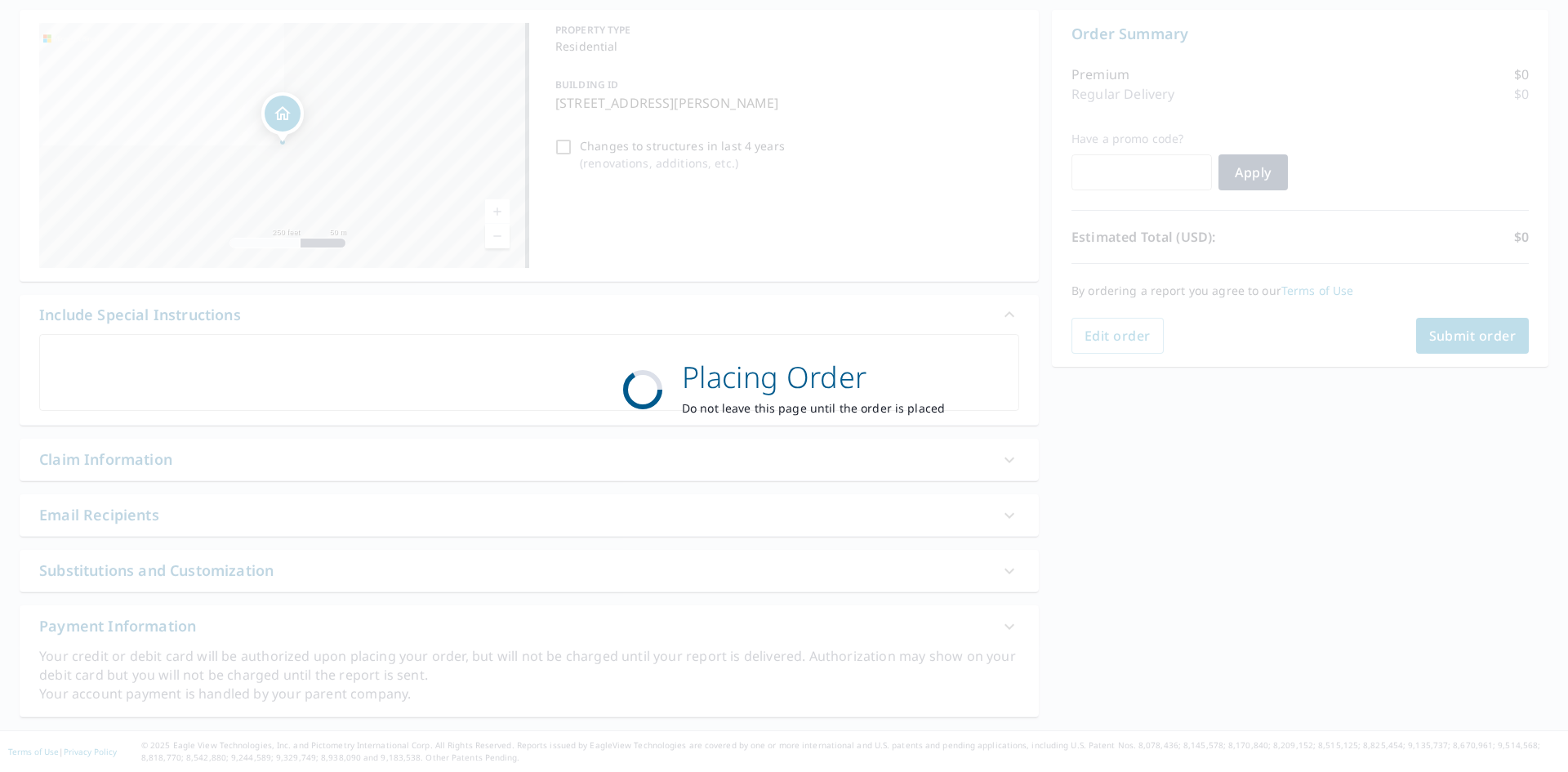
scroll to position [154, 0]
